Goal: Information Seeking & Learning: Check status

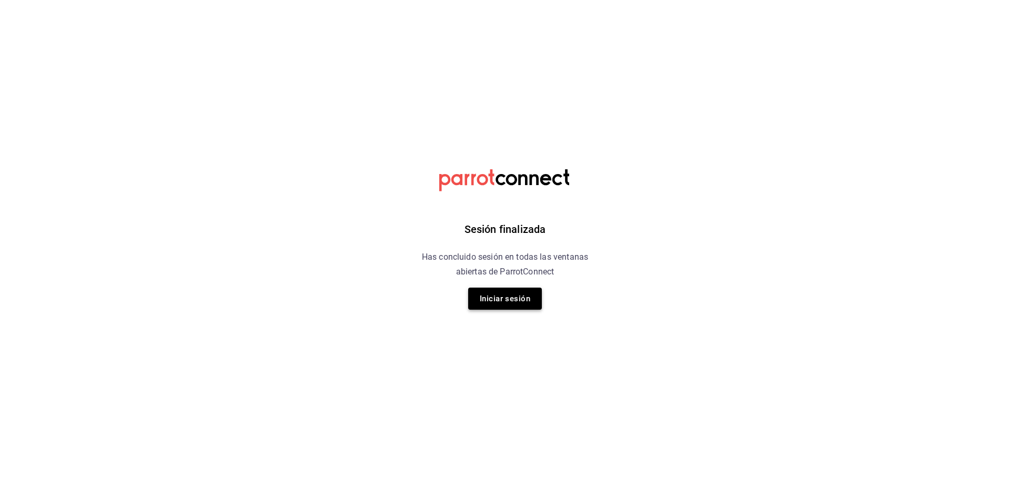
click at [490, 298] on button "Iniciar sesión" at bounding box center [505, 299] width 74 height 22
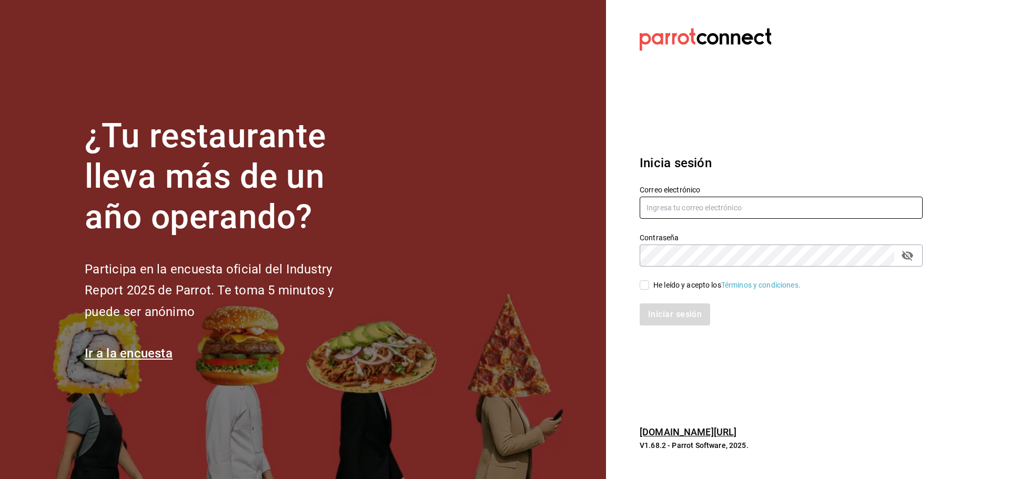
type input "ANIMAL.MASARYK@GRUPOCOSTENO.COM"
click at [649, 289] on input "He leído y acepto los Términos y condiciones." at bounding box center [644, 284] width 9 height 9
checkbox input "true"
click at [667, 311] on button "Iniciar sesión" at bounding box center [676, 315] width 72 height 22
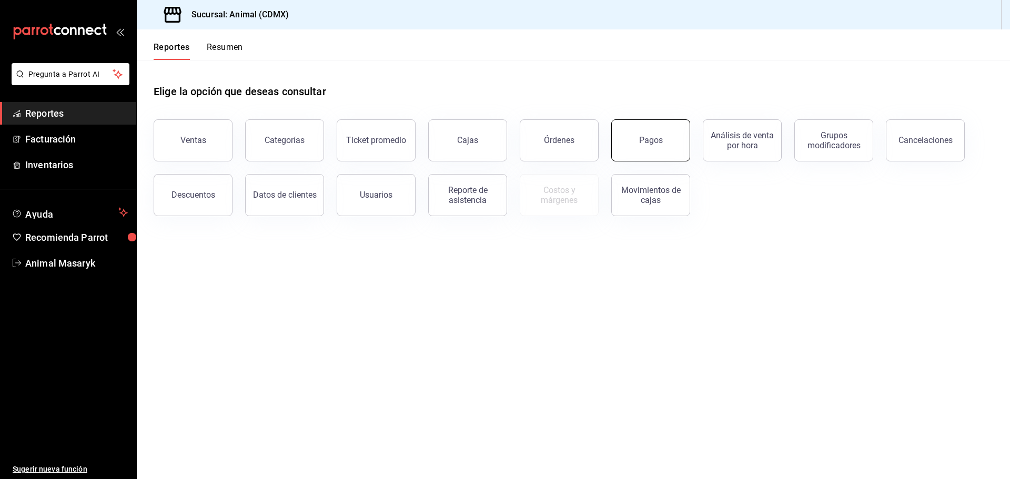
click at [649, 136] on div "Pagos" at bounding box center [651, 140] width 24 height 10
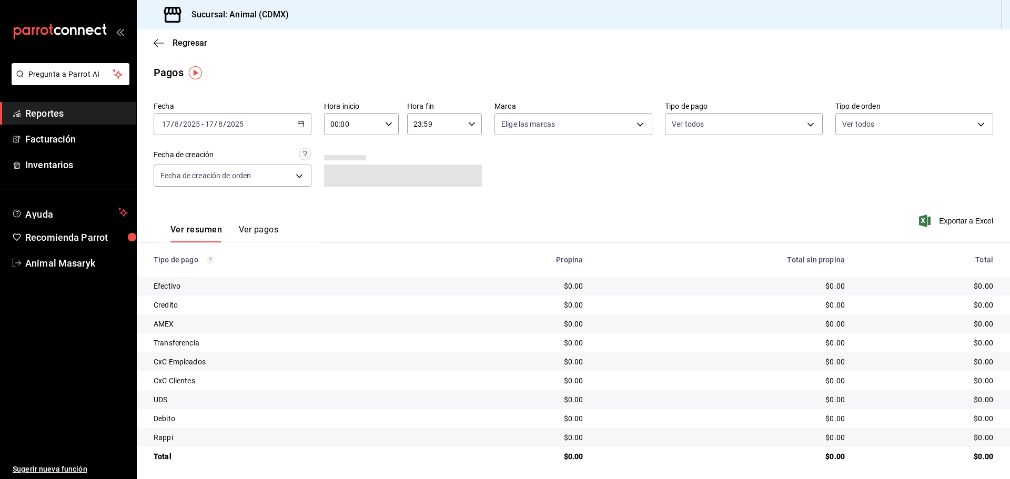
click at [300, 127] on \(Stroke\) "button" at bounding box center [301, 125] width 6 height 6
click at [216, 275] on span "Rango de fechas" at bounding box center [204, 274] width 82 height 11
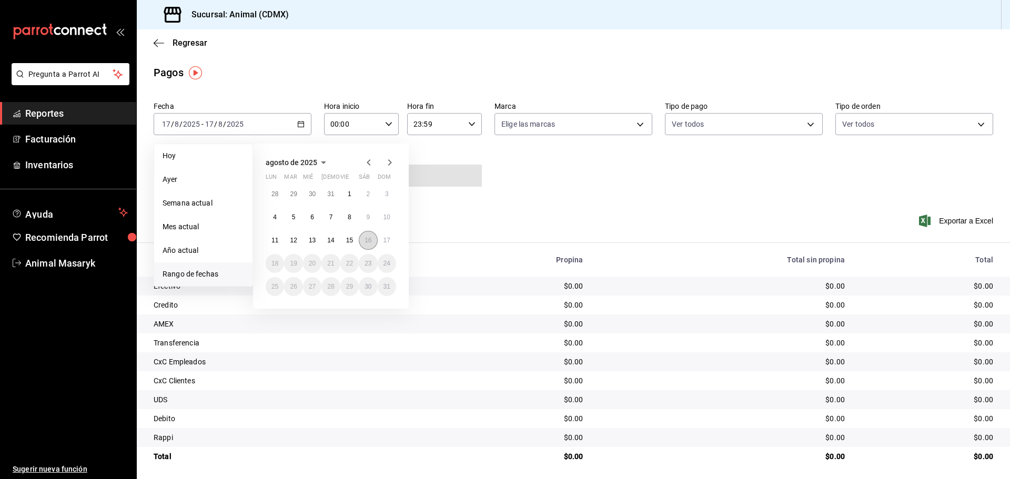
click at [365, 238] on abbr "16" at bounding box center [368, 240] width 7 height 7
click at [381, 240] on button "17" at bounding box center [387, 240] width 18 height 19
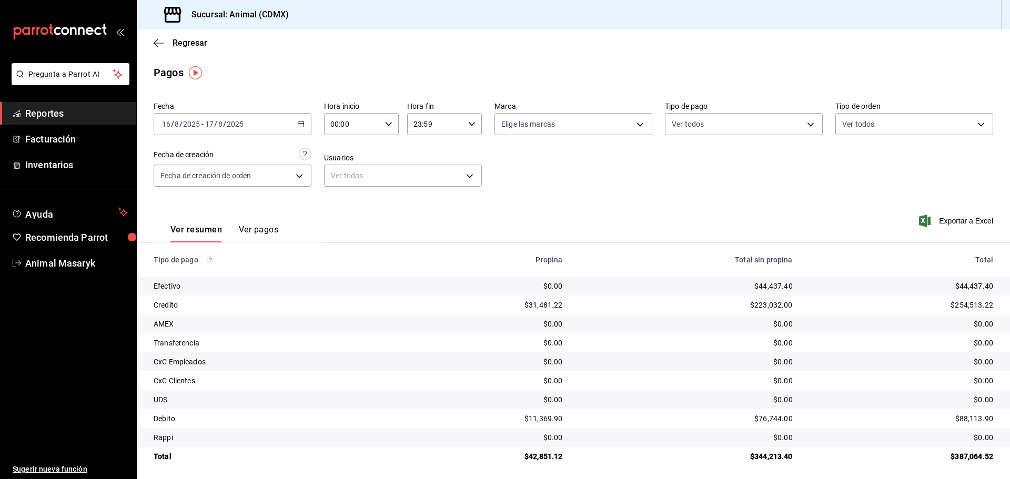
click at [391, 127] on div "00:00 Hora inicio" at bounding box center [361, 124] width 75 height 22
click at [342, 173] on span "05" at bounding box center [341, 172] width 21 height 8
type input "05:00"
click at [468, 122] on div at bounding box center [505, 239] width 1010 height 479
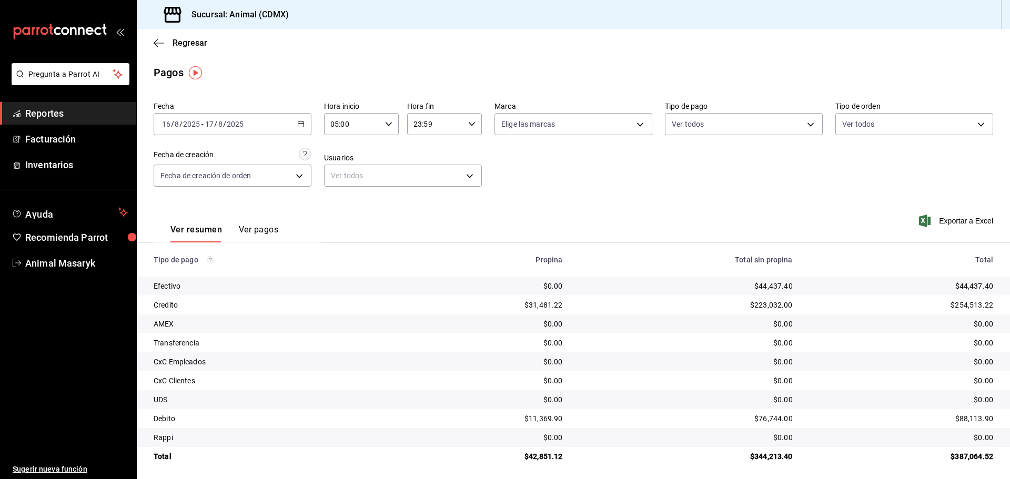
click at [561, 145] on div "Fecha [DATE] [DATE] - [DATE] [DATE] Hora inicio 05:00 Hora inicio Hora fin 23:5…" at bounding box center [574, 148] width 840 height 102
click at [638, 125] on body "Pregunta a Parrot AI Reportes Facturación Inventarios Ayuda Recomienda Parrot A…" at bounding box center [505, 239] width 1010 height 479
click at [534, 167] on span "Ver todas" at bounding box center [536, 164] width 32 height 11
type input "cb0f6aec-1481-4e37-861c-bab9b3a65b14"
checkbox input "true"
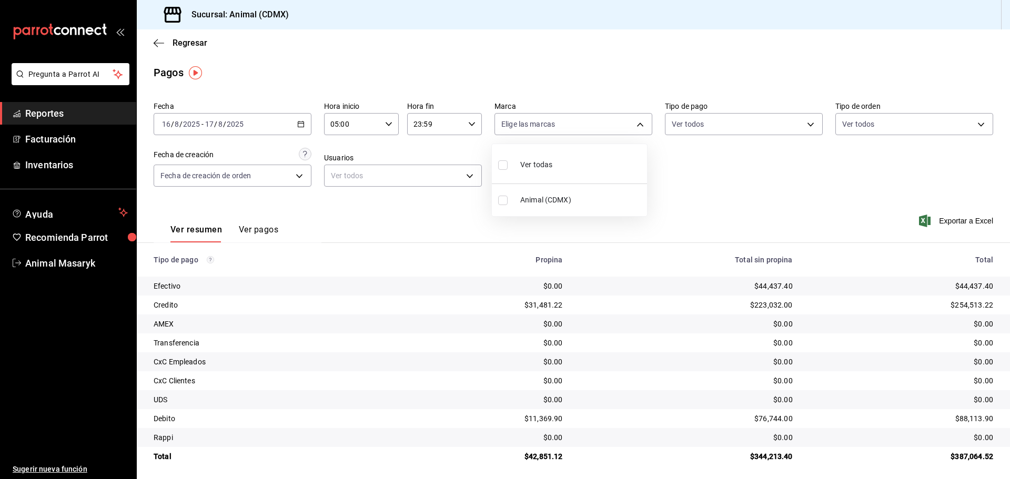
checkbox input "true"
click at [713, 174] on div at bounding box center [505, 239] width 1010 height 479
click at [804, 125] on body "Pregunta a Parrot AI Reportes Facturación Inventarios Ayuda Recomienda Parrot A…" at bounding box center [505, 239] width 1010 height 479
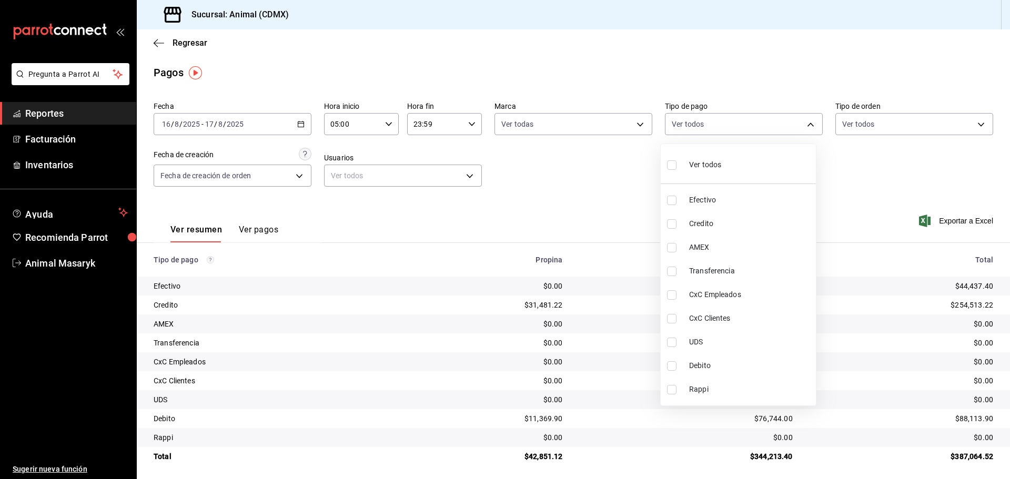
click at [680, 165] on label at bounding box center [674, 164] width 14 height 15
click at [677, 165] on input "checkbox" at bounding box center [671, 164] width 9 height 9
checkbox input "false"
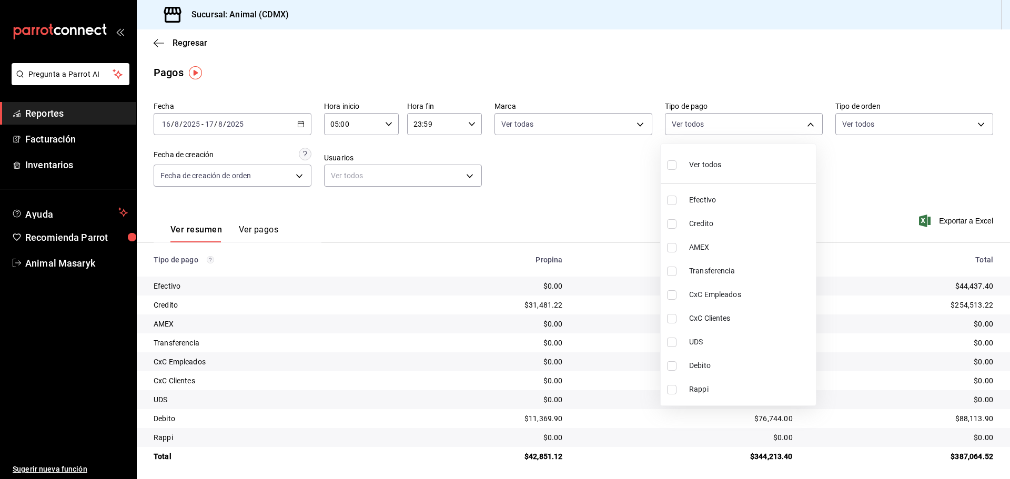
checkbox input "false"
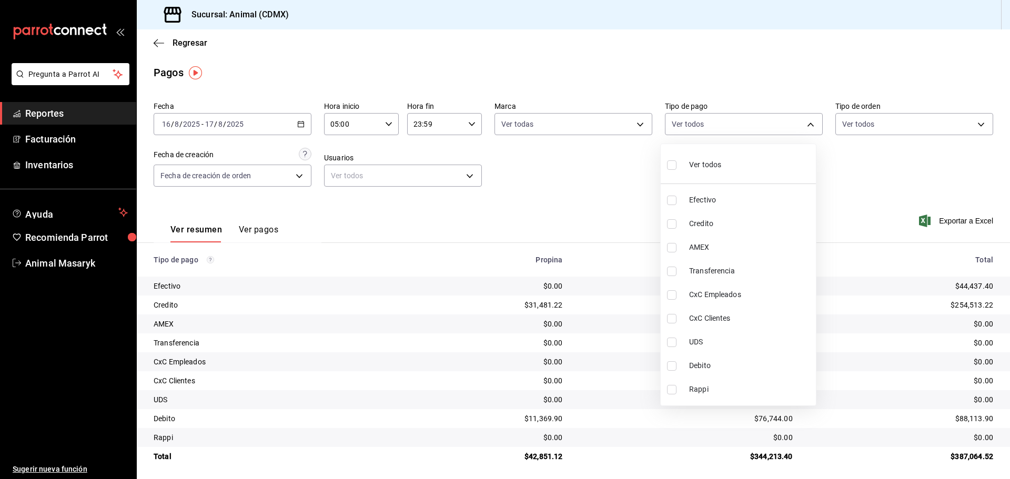
checkbox input "false"
click at [670, 164] on li "Ver todos" at bounding box center [743, 163] width 155 height 31
type input "42f515b5-d78a-4538-9fd6-dd91ca8c9d0d,09d93f3d-83f8-4294-bef9-640bdbafd8e4,c0bfe…"
checkbox input "true"
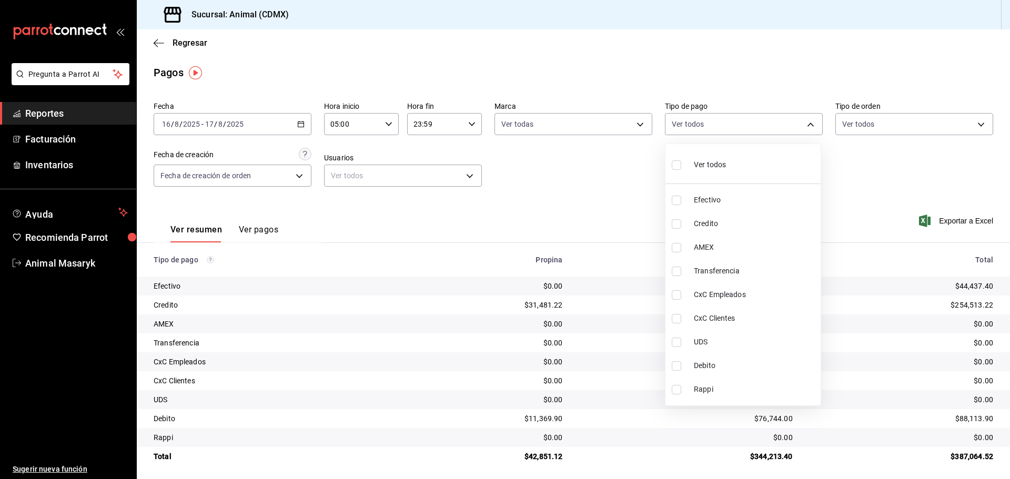
checkbox input "true"
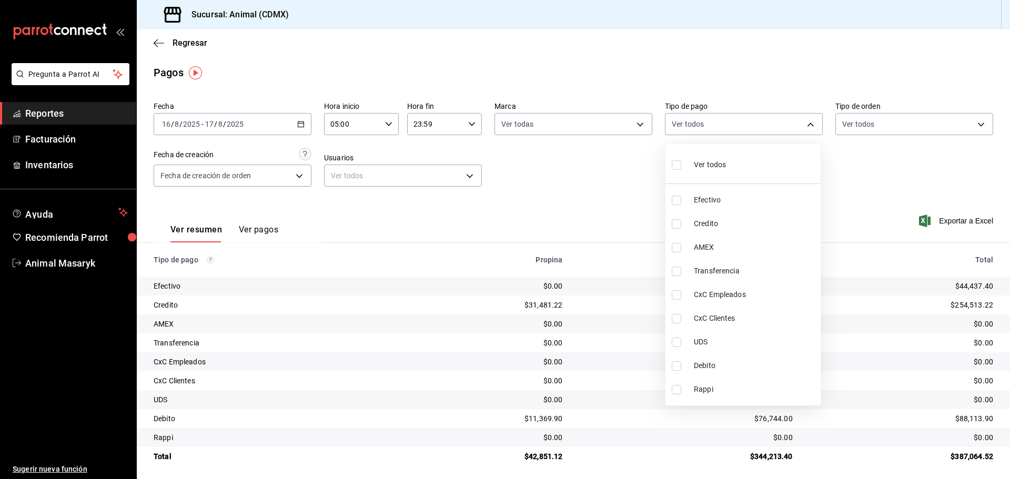
checkbox input "true"
click at [854, 168] on div at bounding box center [505, 239] width 1010 height 479
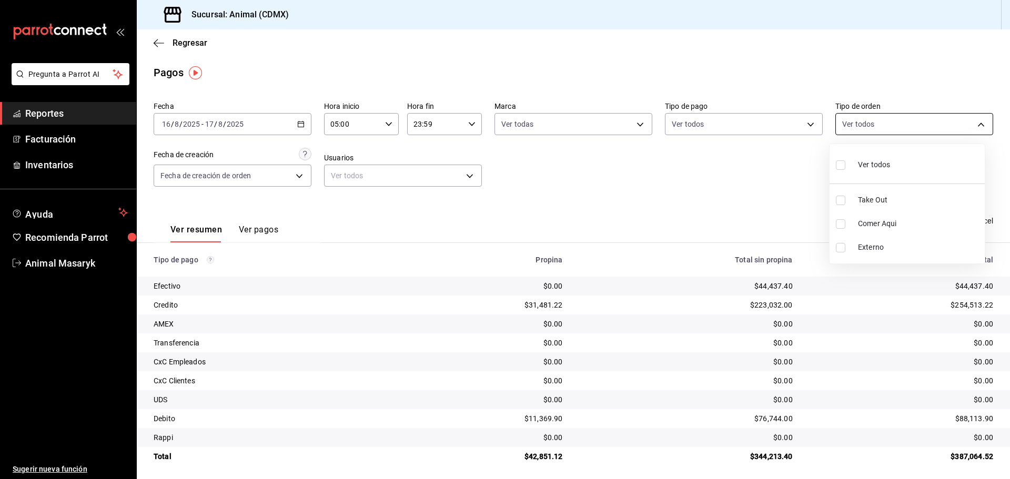
click at [973, 127] on body "Pregunta a Parrot AI Reportes Facturación Inventarios Ayuda Recomienda Parrot A…" at bounding box center [505, 239] width 1010 height 479
click at [841, 163] on input "checkbox" at bounding box center [840, 164] width 9 height 9
checkbox input "true"
type input "ad44a823-99d3-4372-a913-4cf57f2a9ac0,b8ee5ff1-85c8-4a81-aa51-555e6c8ba0c6,EXTER…"
checkbox input "true"
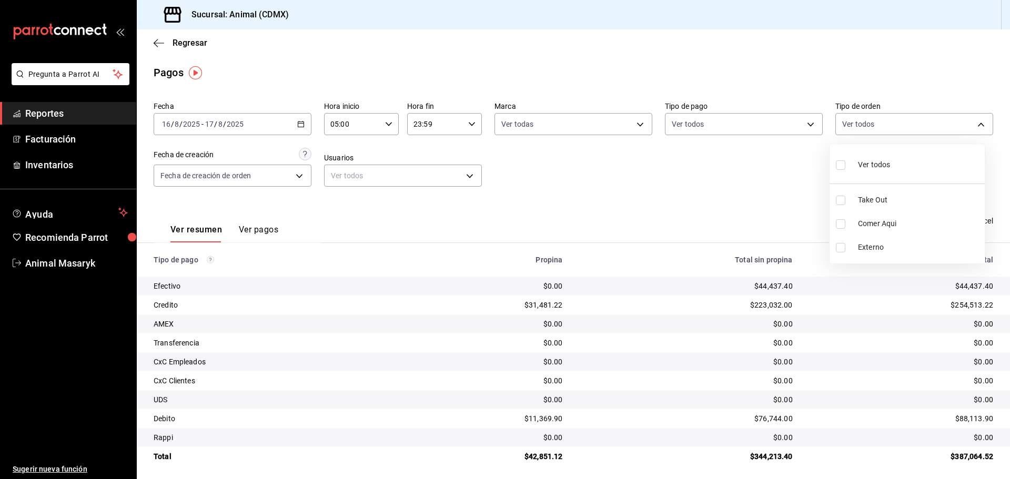
checkbox input "true"
click at [759, 196] on div at bounding box center [505, 239] width 1010 height 479
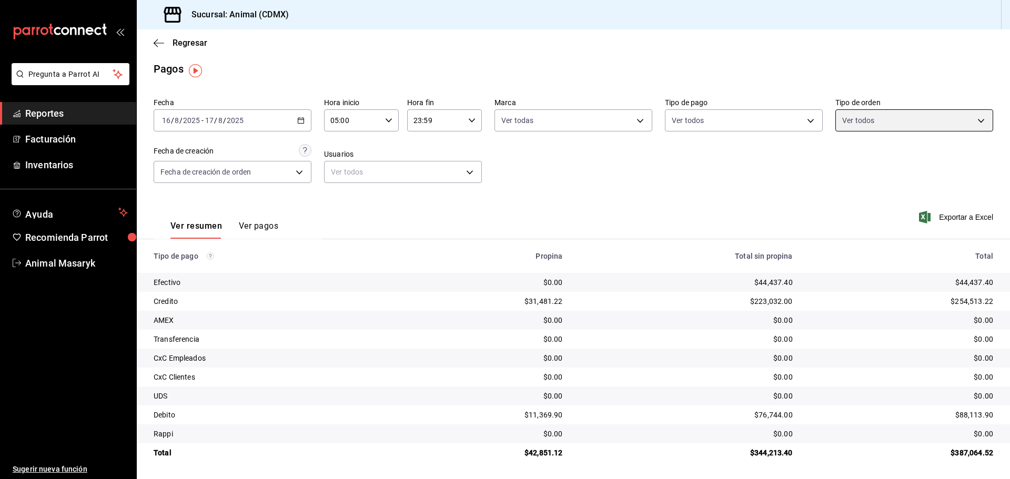
scroll to position [4, 0]
click at [85, 116] on span "Reportes" at bounding box center [76, 113] width 103 height 14
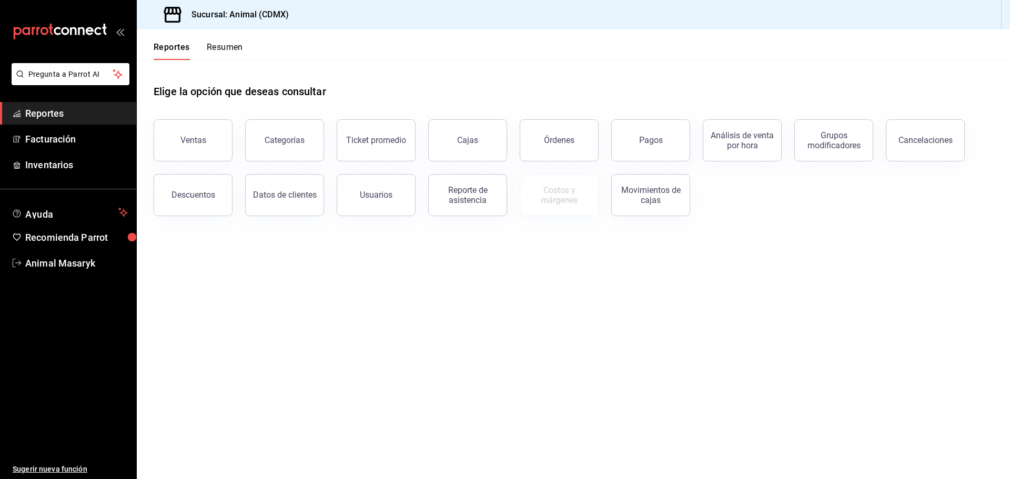
click at [197, 185] on button "Descuentos" at bounding box center [193, 195] width 79 height 42
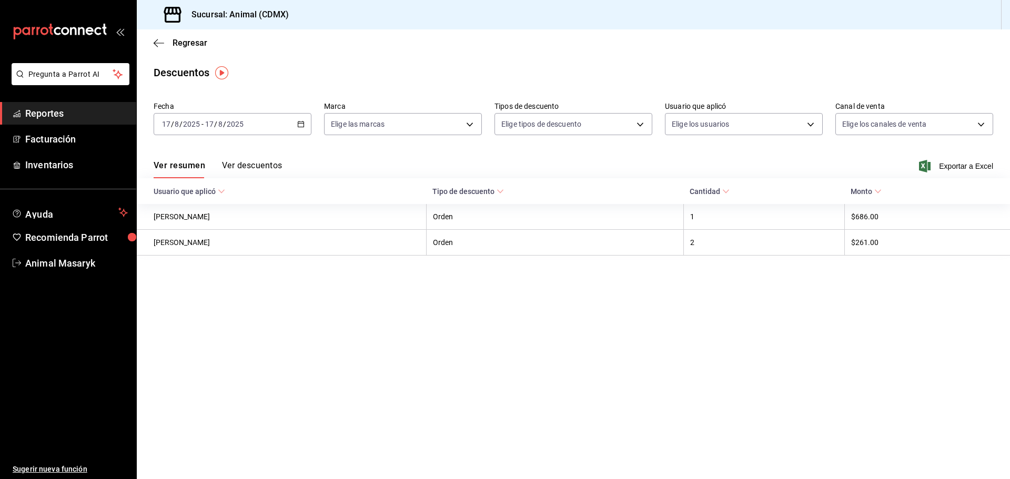
click at [251, 119] on div "[DATE] [DATE] - [DATE] [DATE]" at bounding box center [233, 124] width 158 height 22
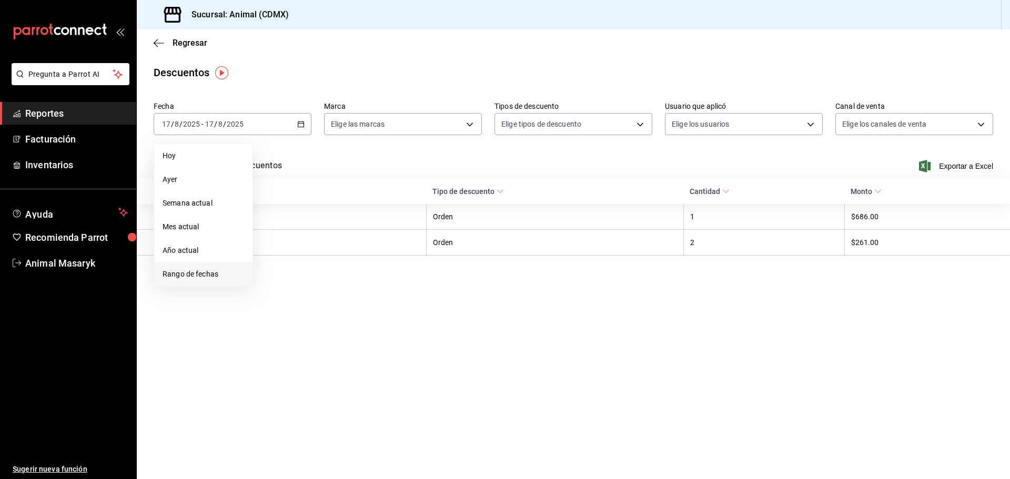
click at [206, 275] on span "Rango de fechas" at bounding box center [204, 274] width 82 height 11
click at [359, 241] on button "16" at bounding box center [368, 240] width 18 height 19
click at [386, 237] on abbr "17" at bounding box center [387, 240] width 7 height 7
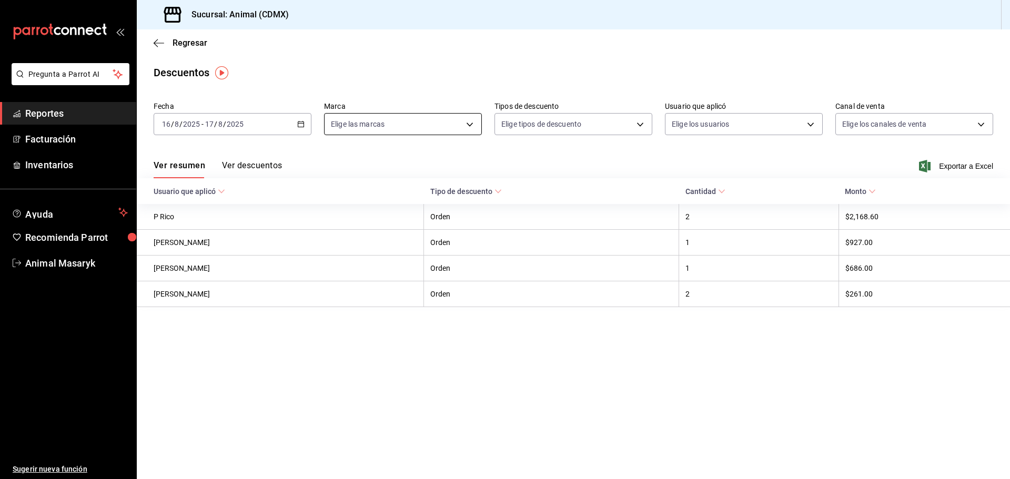
click at [457, 119] on body "Pregunta a Parrot AI Reportes Facturación Inventarios Ayuda Recomienda Parrot A…" at bounding box center [505, 239] width 1010 height 479
click at [461, 165] on li "Ver todas" at bounding box center [403, 163] width 157 height 31
type input "cb0f6aec-1481-4e37-861c-bab9b3a65b14"
checkbox input "true"
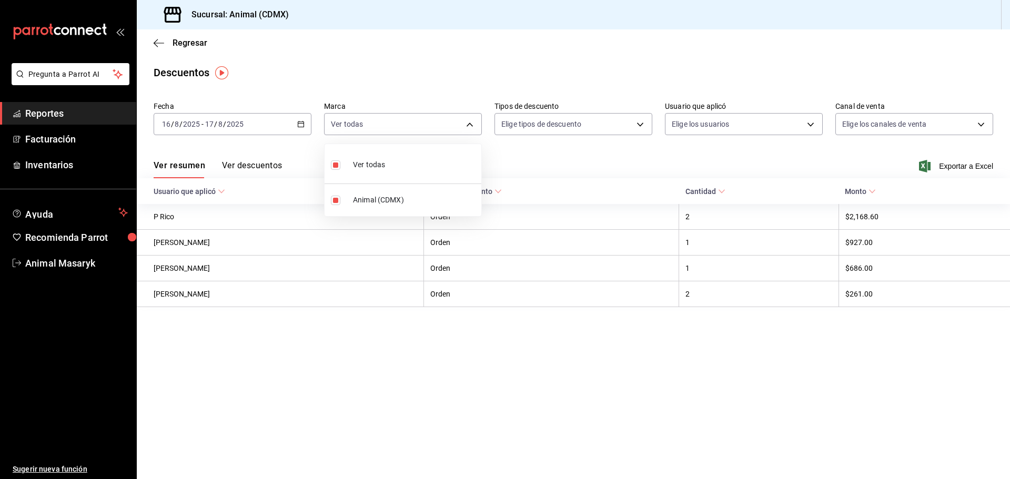
click at [578, 120] on div at bounding box center [505, 239] width 1010 height 479
click at [595, 122] on body "Pregunta a Parrot AI Reportes Facturación Inventarios Ayuda Recomienda Parrot A…" at bounding box center [505, 239] width 1010 height 479
click at [597, 157] on span "Orden" at bounding box center [582, 159] width 122 height 11
type input "ORDER"
checkbox input "true"
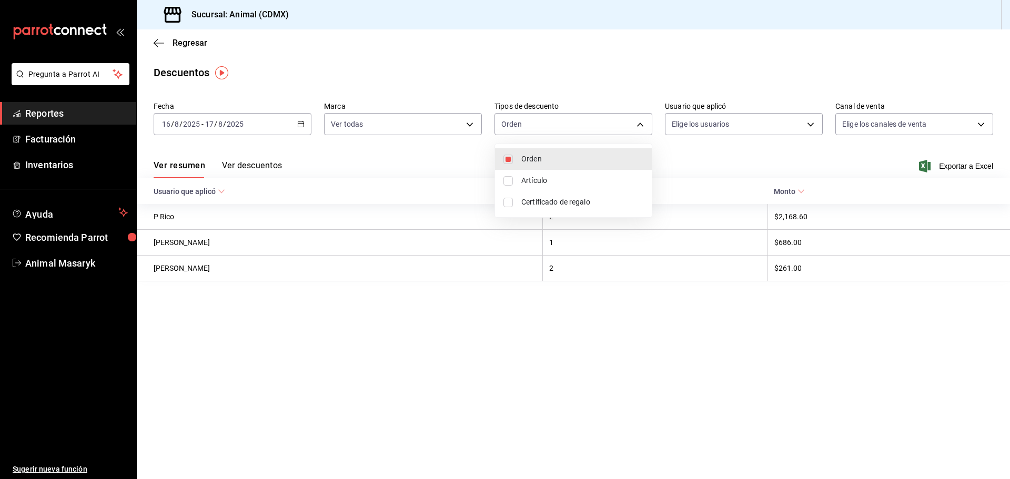
click at [563, 182] on span "Artículo" at bounding box center [582, 180] width 122 height 11
type input "ORDER,ORDER_ITEM"
checkbox input "true"
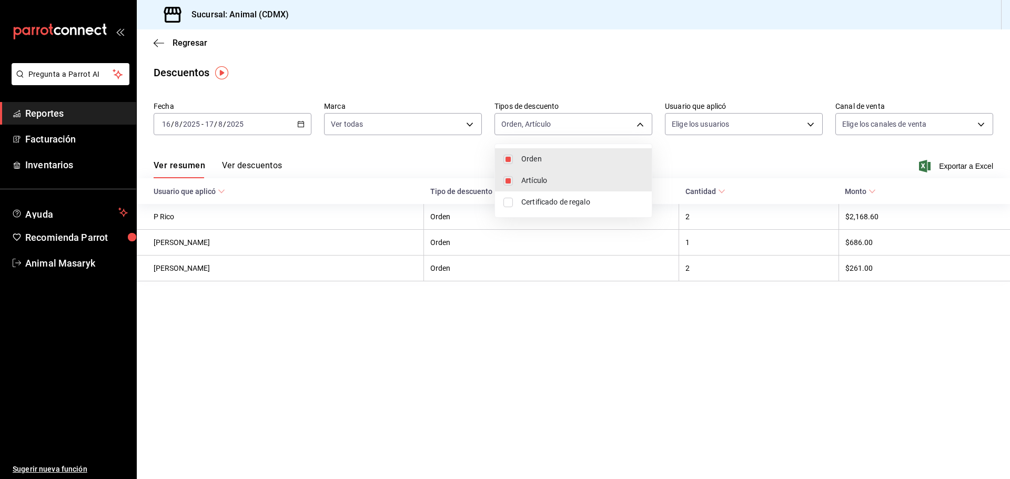
click at [566, 205] on span "Certificado de regalo" at bounding box center [582, 202] width 122 height 11
type input "ORDER,ORDER_ITEM,CARD_REWARD"
checkbox input "true"
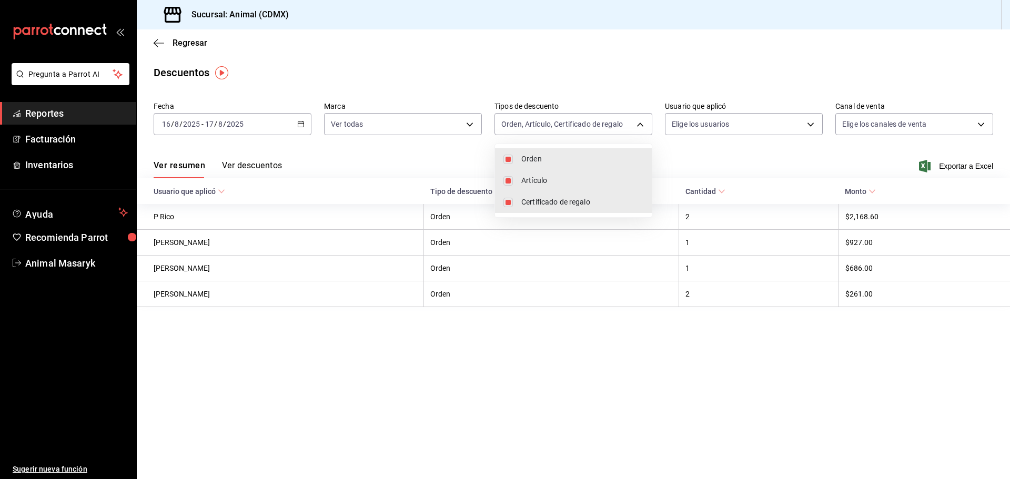
click at [688, 117] on div at bounding box center [505, 239] width 1010 height 479
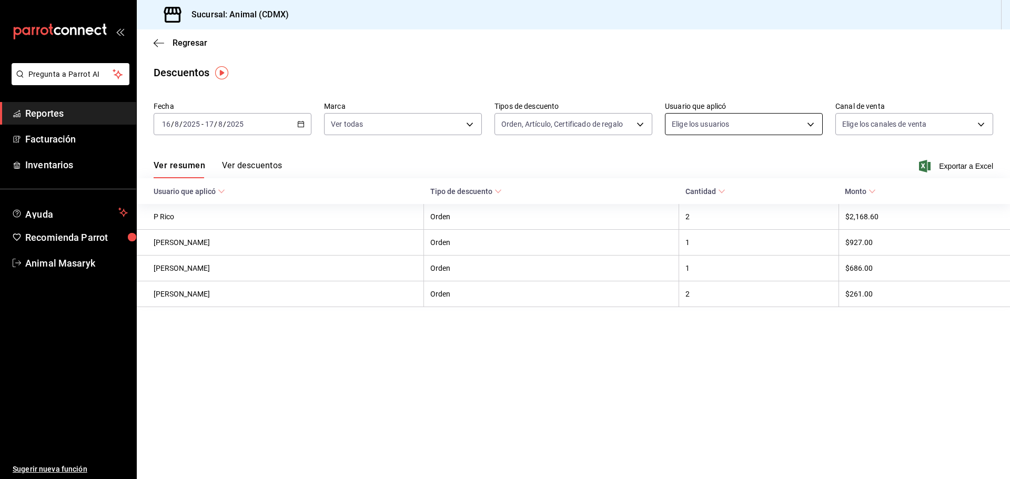
click at [720, 115] on body "Pregunta a Parrot AI Reportes Facturación Inventarios Ayuda Recomienda Parrot A…" at bounding box center [505, 239] width 1010 height 479
click at [722, 133] on div at bounding box center [505, 239] width 1010 height 479
click at [812, 126] on body "Pregunta a Parrot AI Reportes Facturación Inventarios Ayuda Recomienda Parrot A…" at bounding box center [505, 239] width 1010 height 479
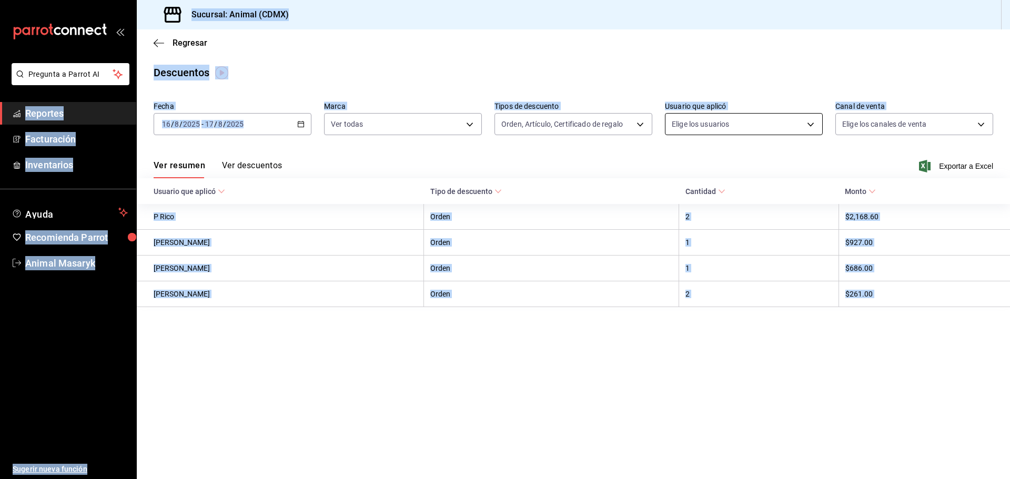
click at [697, 122] on body "Pregunta a Parrot AI Reportes Facturación Inventarios Ayuda Recomienda Parrot A…" at bounding box center [505, 239] width 1010 height 479
click at [857, 122] on div at bounding box center [505, 239] width 1010 height 479
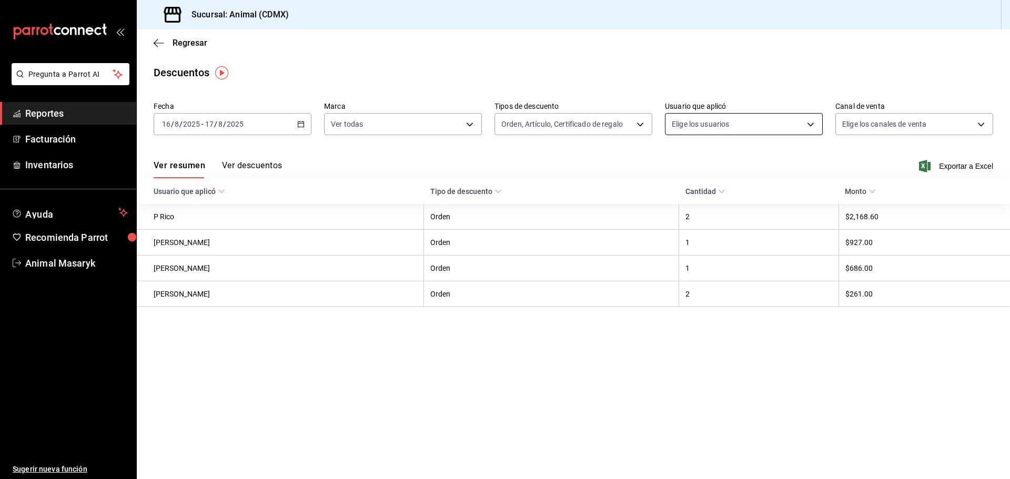
click at [806, 122] on body "Pregunta a Parrot AI Reportes Facturación Inventarios Ayuda Recomienda Parrot A…" at bounding box center [505, 239] width 1010 height 479
click at [808, 123] on body "Pregunta a Parrot AI Reportes Facturación Inventarios Ayuda Recomienda Parrot A…" at bounding box center [505, 239] width 1010 height 479
drag, startPoint x: 808, startPoint y: 123, endPoint x: 643, endPoint y: 123, distance: 164.7
click at [643, 123] on div at bounding box center [505, 239] width 1010 height 479
click at [637, 125] on div at bounding box center [505, 239] width 1010 height 479
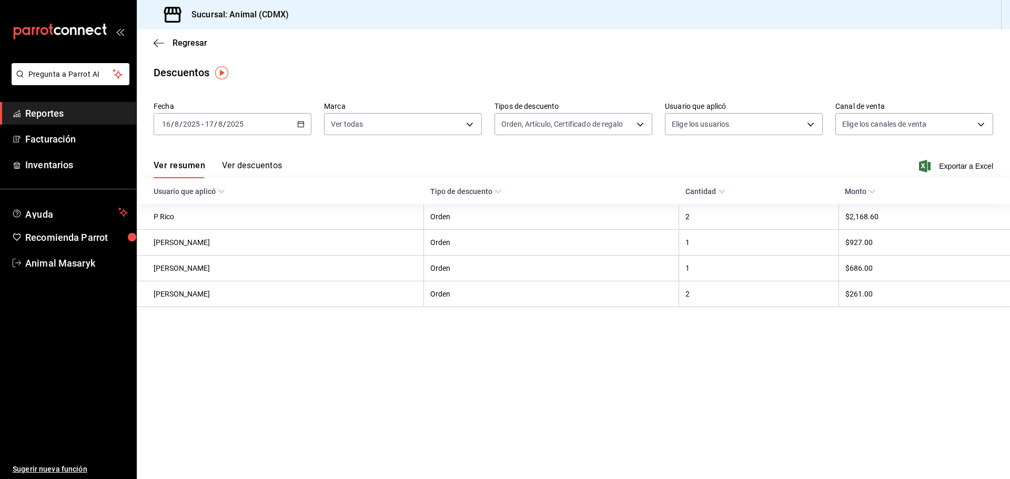
click at [637, 125] on div at bounding box center [505, 239] width 1010 height 479
click at [979, 125] on body "Pregunta a Parrot AI Reportes Facturación Inventarios Ayuda Recomienda Parrot A…" at bounding box center [505, 239] width 1010 height 479
click at [901, 165] on li "Ver todos" at bounding box center [914, 163] width 157 height 31
type input "PARROT,UBER_EATS,RAPPI,DIDI_FOOD,ONLINE"
checkbox input "true"
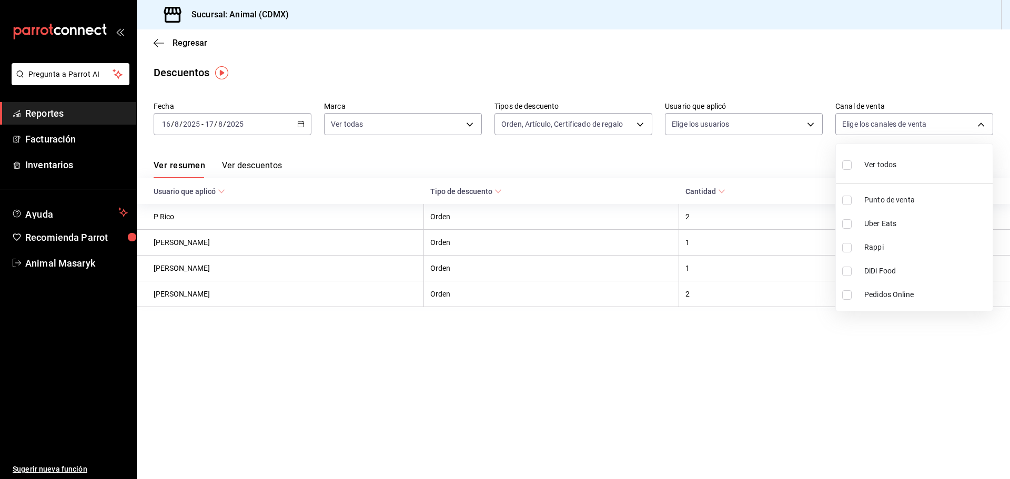
checkbox input "true"
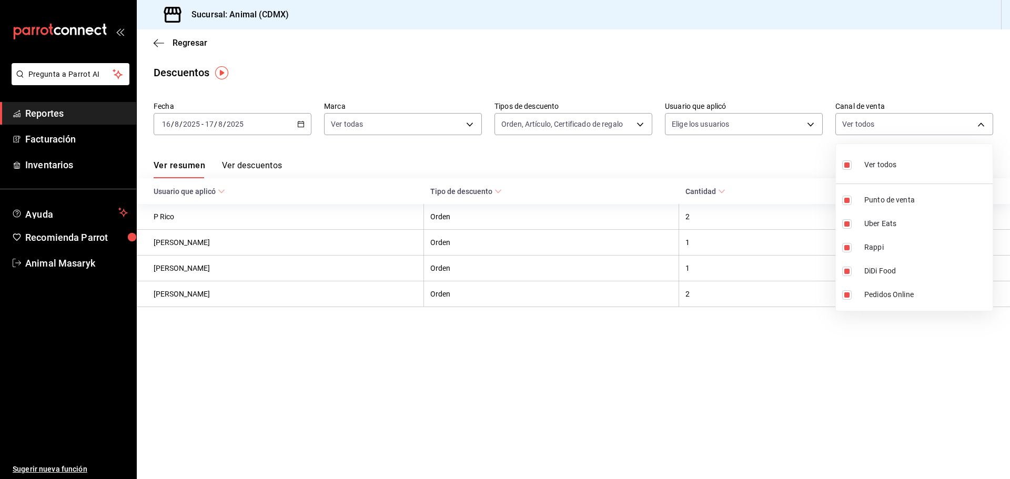
click at [812, 125] on div at bounding box center [505, 239] width 1010 height 479
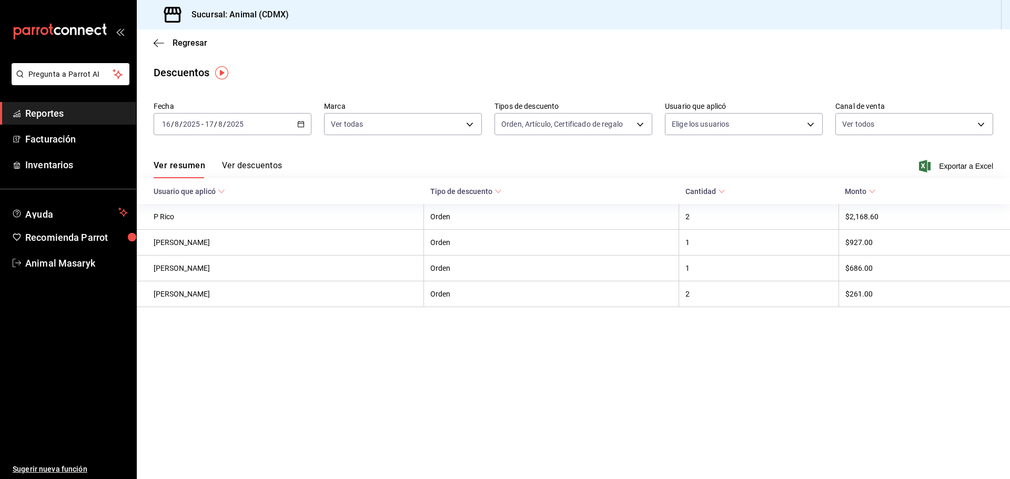
click at [812, 125] on body "Pregunta a Parrot AI Reportes Facturación Inventarios Ayuda Recomienda Parrot A…" at bounding box center [505, 239] width 1010 height 479
click at [757, 128] on div at bounding box center [505, 239] width 1010 height 479
click at [744, 125] on body "Pregunta a Parrot AI Reportes Facturación Inventarios Ayuda Recomienda Parrot A…" at bounding box center [505, 239] width 1010 height 479
click at [960, 164] on div at bounding box center [505, 239] width 1010 height 479
click at [943, 167] on span "Exportar a Excel" at bounding box center [957, 166] width 72 height 13
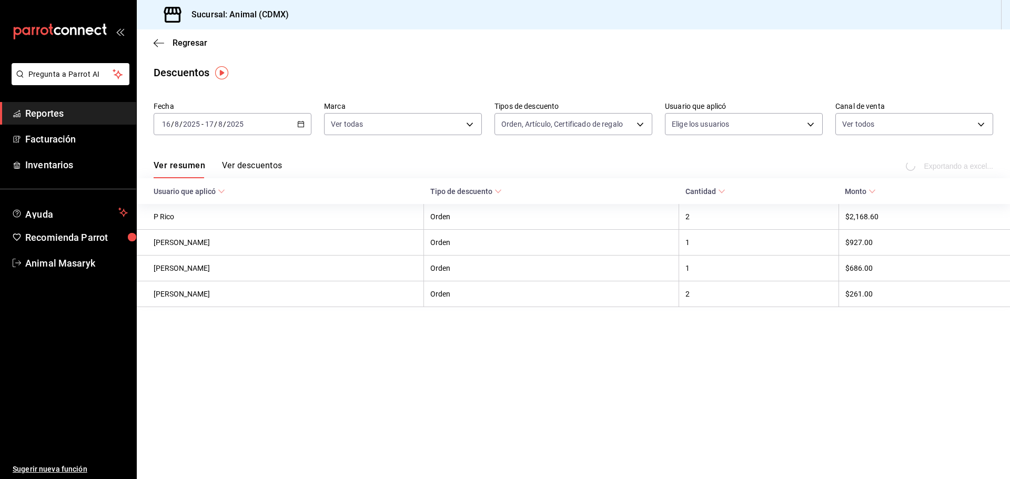
click at [937, 166] on div "Exportando a excel..." at bounding box center [950, 166] width 85 height 9
click at [91, 101] on li "Pregunta a Parrot AI" at bounding box center [68, 82] width 128 height 39
click at [92, 119] on span "Reportes" at bounding box center [76, 113] width 103 height 14
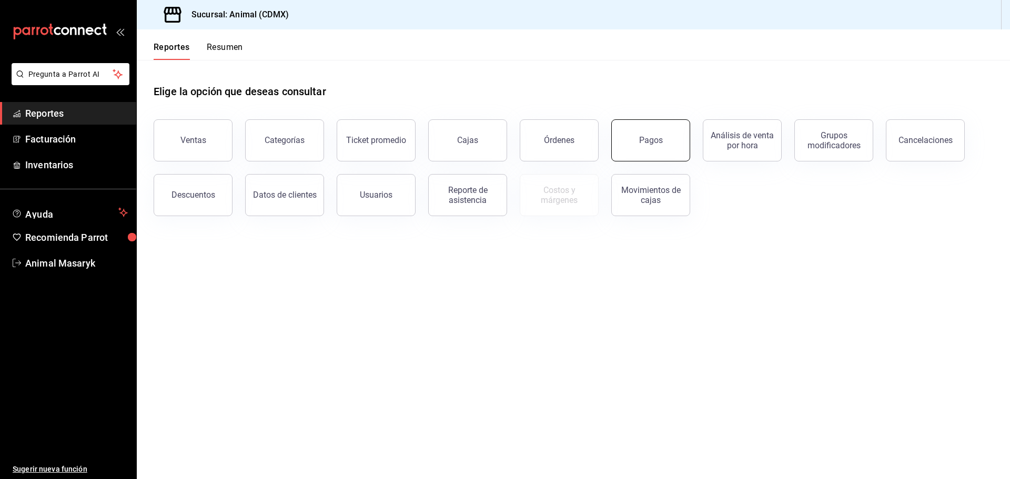
click at [667, 136] on button "Pagos" at bounding box center [650, 140] width 79 height 42
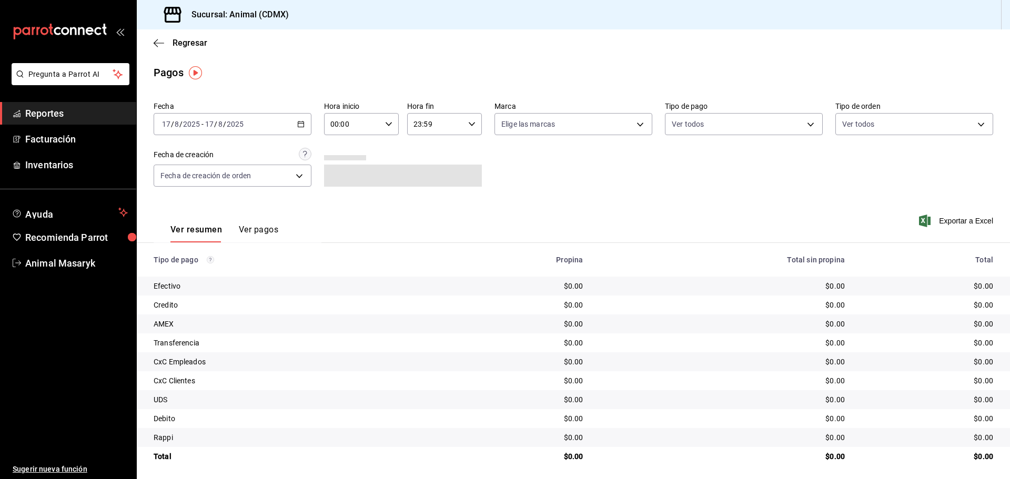
click at [297, 123] on icon "button" at bounding box center [300, 123] width 7 height 7
click at [216, 276] on span "Rango de fechas" at bounding box center [204, 274] width 82 height 11
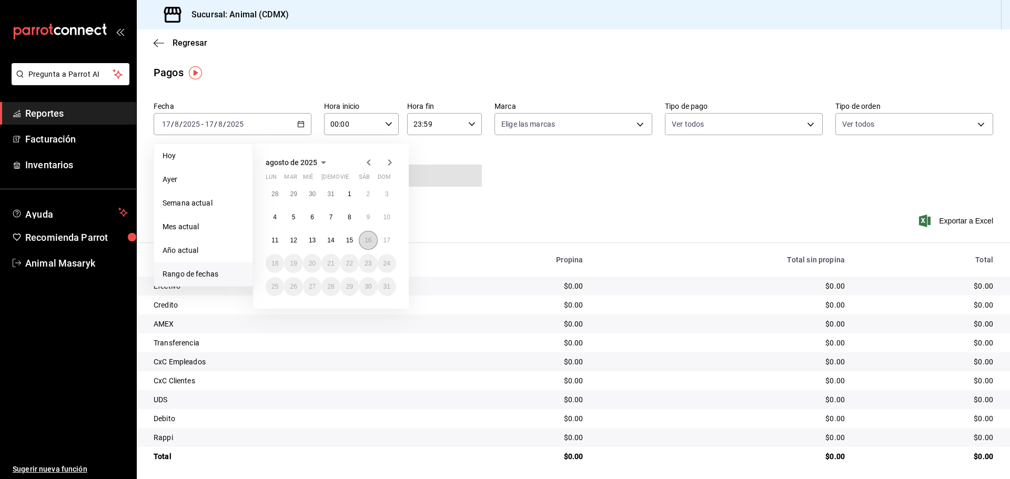
click at [368, 242] on abbr "16" at bounding box center [368, 240] width 7 height 7
click at [382, 241] on button "17" at bounding box center [387, 240] width 18 height 19
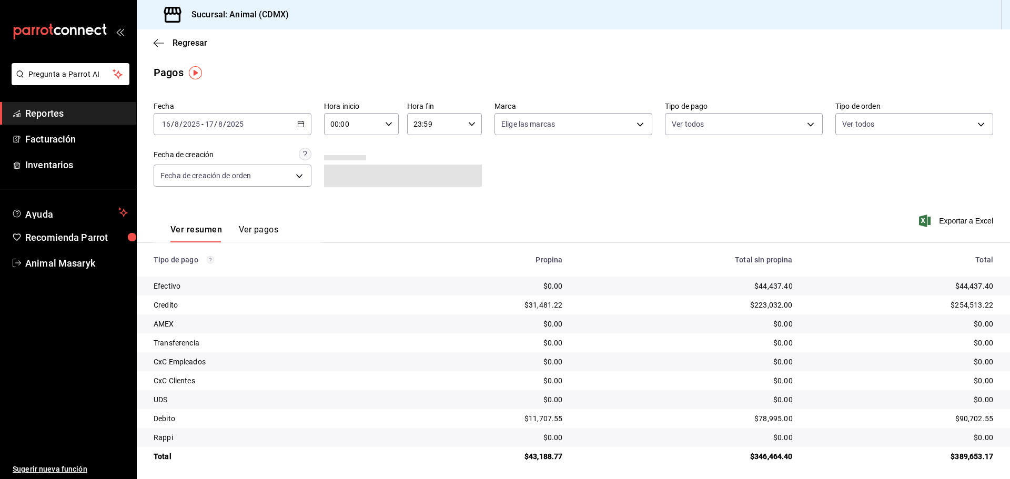
click at [386, 123] on icon "button" at bounding box center [388, 123] width 7 height 7
click at [344, 172] on span "05" at bounding box center [341, 172] width 21 height 8
type input "05:00"
click at [599, 148] on div at bounding box center [505, 239] width 1010 height 479
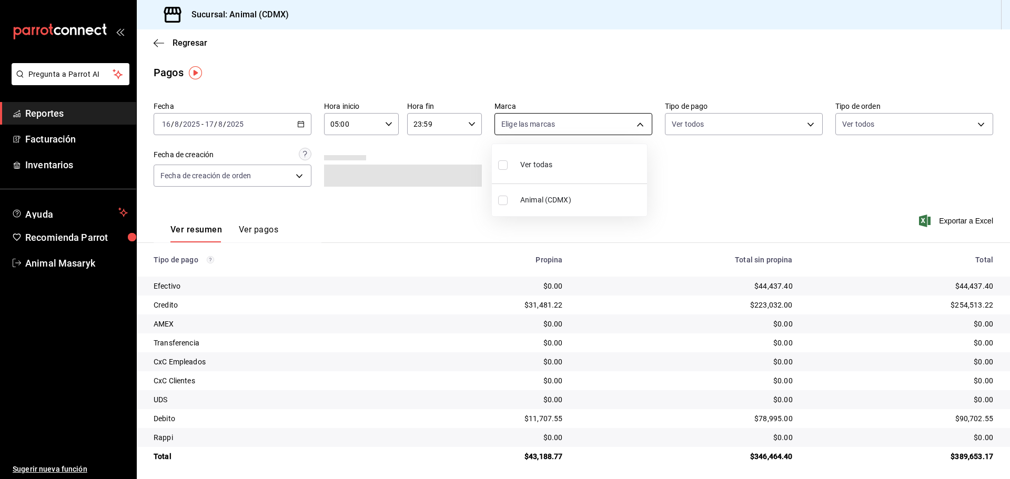
click at [636, 119] on body "Pregunta a Parrot AI Reportes Facturación Inventarios Ayuda Recomienda Parrot A…" at bounding box center [505, 239] width 1010 height 479
click at [535, 164] on span "Ver todas" at bounding box center [536, 164] width 32 height 11
type input "cb0f6aec-1481-4e37-861c-bab9b3a65b14"
checkbox input "true"
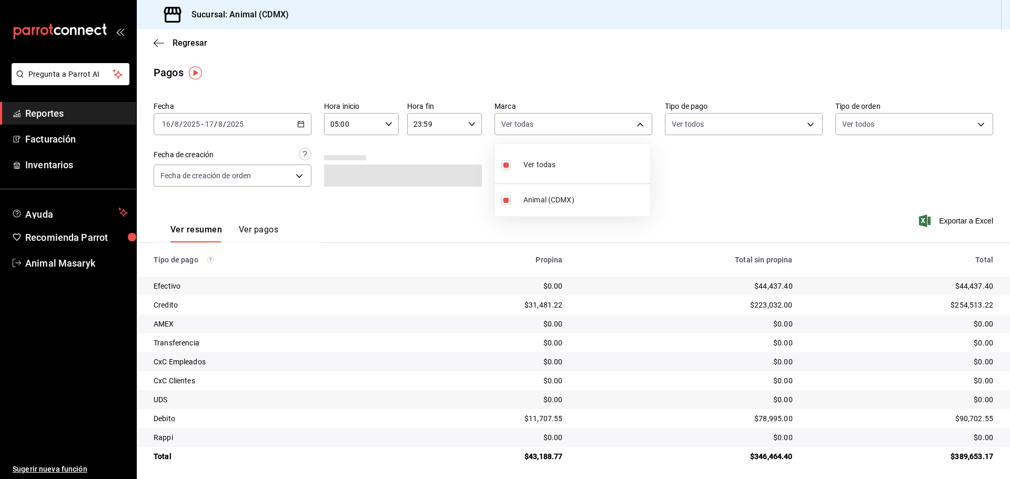
click at [717, 182] on div at bounding box center [505, 239] width 1010 height 479
click at [802, 125] on body "Pregunta a Parrot AI Reportes Facturación Inventarios Ayuda Recomienda Parrot A…" at bounding box center [505, 239] width 1010 height 479
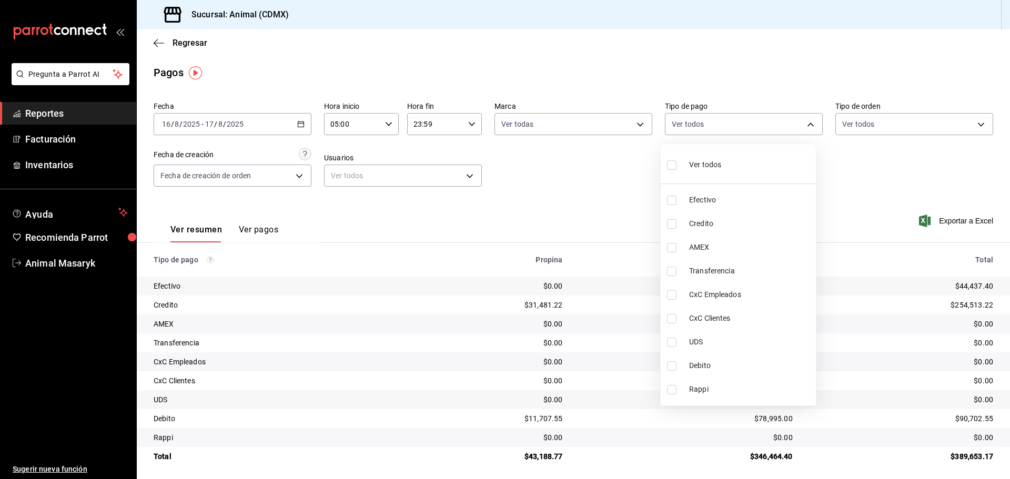
click at [702, 163] on span "Ver todos" at bounding box center [705, 164] width 32 height 11
type input "42f515b5-d78a-4538-9fd6-dd91ca8c9d0d,09d93f3d-83f8-4294-bef9-640bdbafd8e4,c0bfe…"
checkbox input "true"
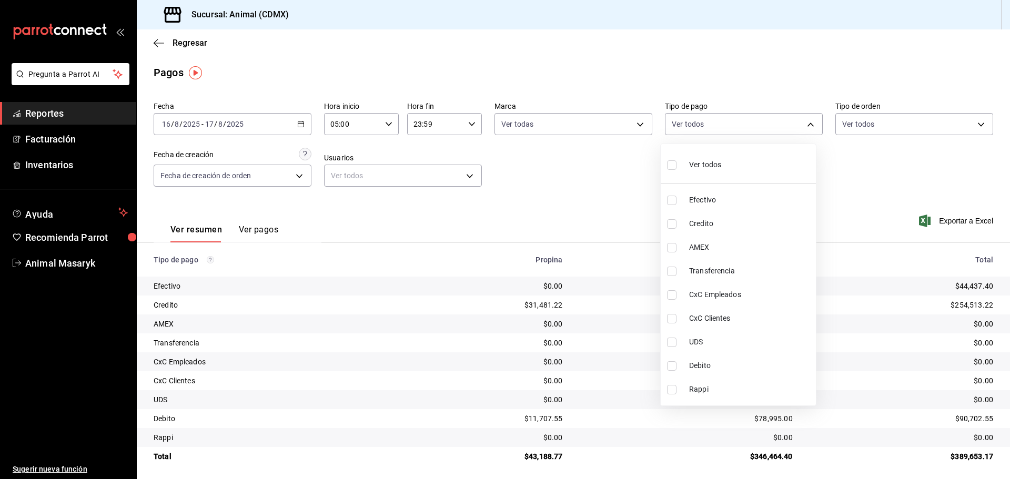
checkbox input "true"
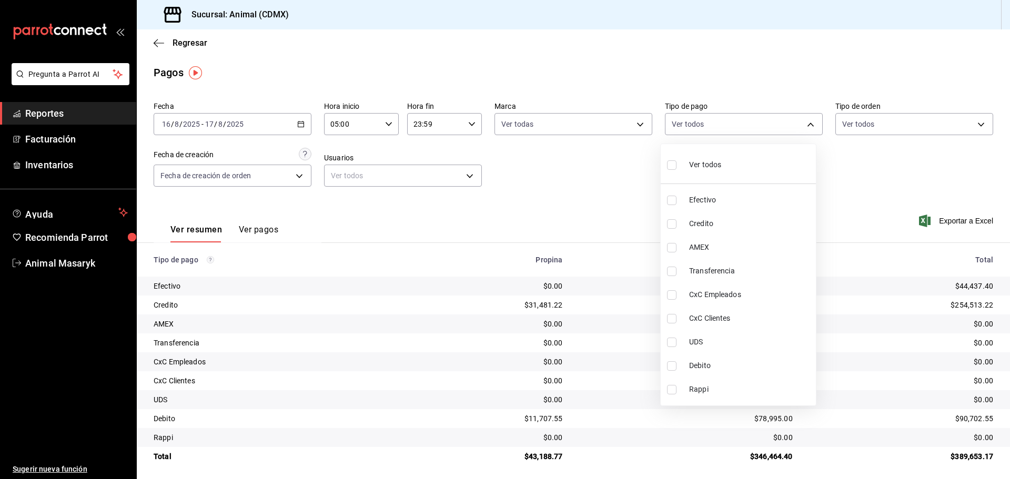
checkbox input "true"
click at [909, 176] on div at bounding box center [505, 239] width 1010 height 479
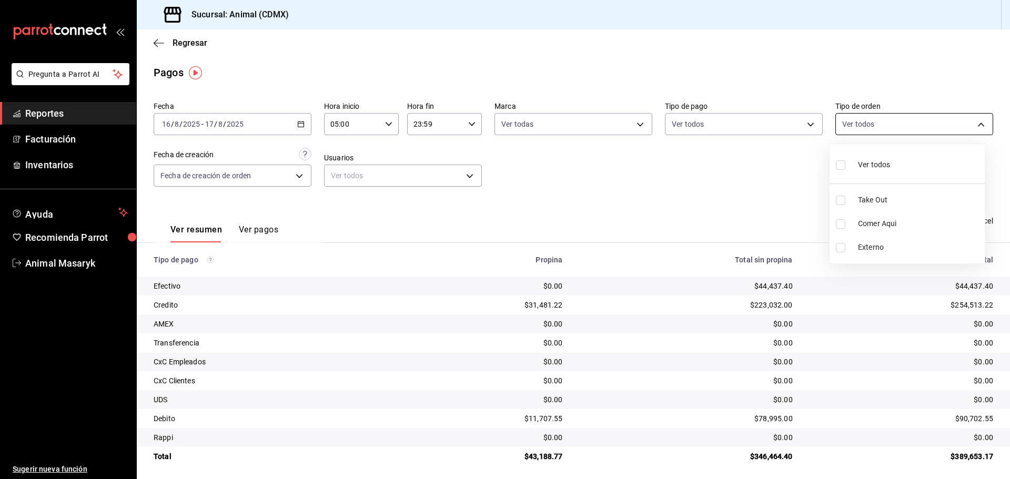
click at [971, 123] on body "Pregunta a Parrot AI Reportes Facturación Inventarios Ayuda Recomienda Parrot A…" at bounding box center [505, 239] width 1010 height 479
click at [878, 162] on span "Ver todos" at bounding box center [874, 164] width 32 height 11
type input "ad44a823-99d3-4372-a913-4cf57f2a9ac0,b8ee5ff1-85c8-4a81-aa51-555e6c8ba0c6,EXTER…"
checkbox input "true"
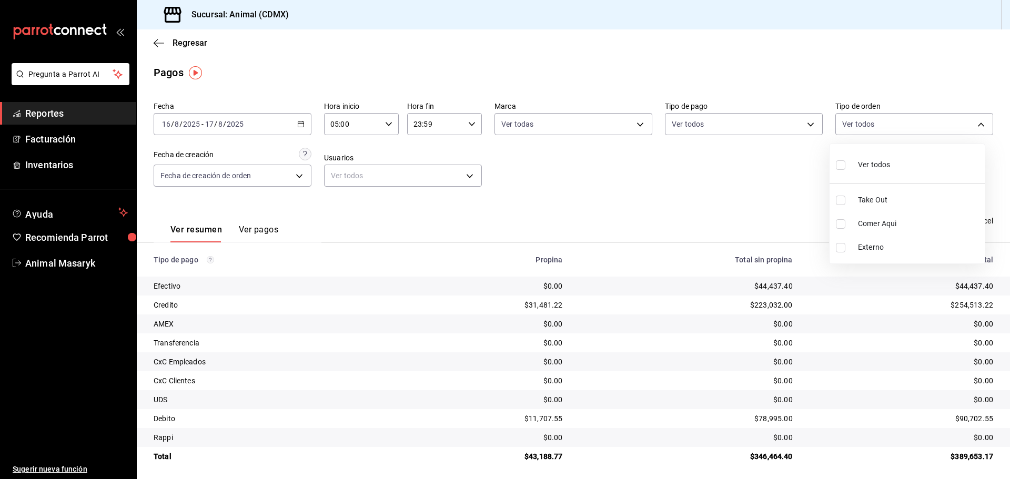
checkbox input "true"
click at [735, 175] on div at bounding box center [505, 239] width 1010 height 479
click at [466, 170] on body "Pregunta a Parrot AI Reportes Facturación Inventarios Ayuda Recomienda Parrot A…" at bounding box center [505, 239] width 1010 height 479
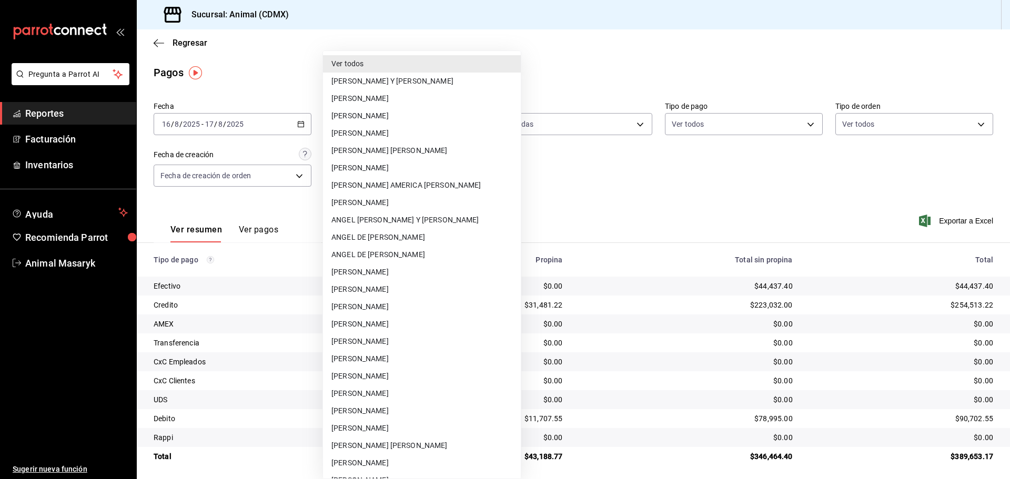
drag, startPoint x: 571, startPoint y: 183, endPoint x: 798, endPoint y: 230, distance: 232.2
click at [571, 181] on div at bounding box center [505, 239] width 1010 height 479
